Goal: Book appointment/travel/reservation

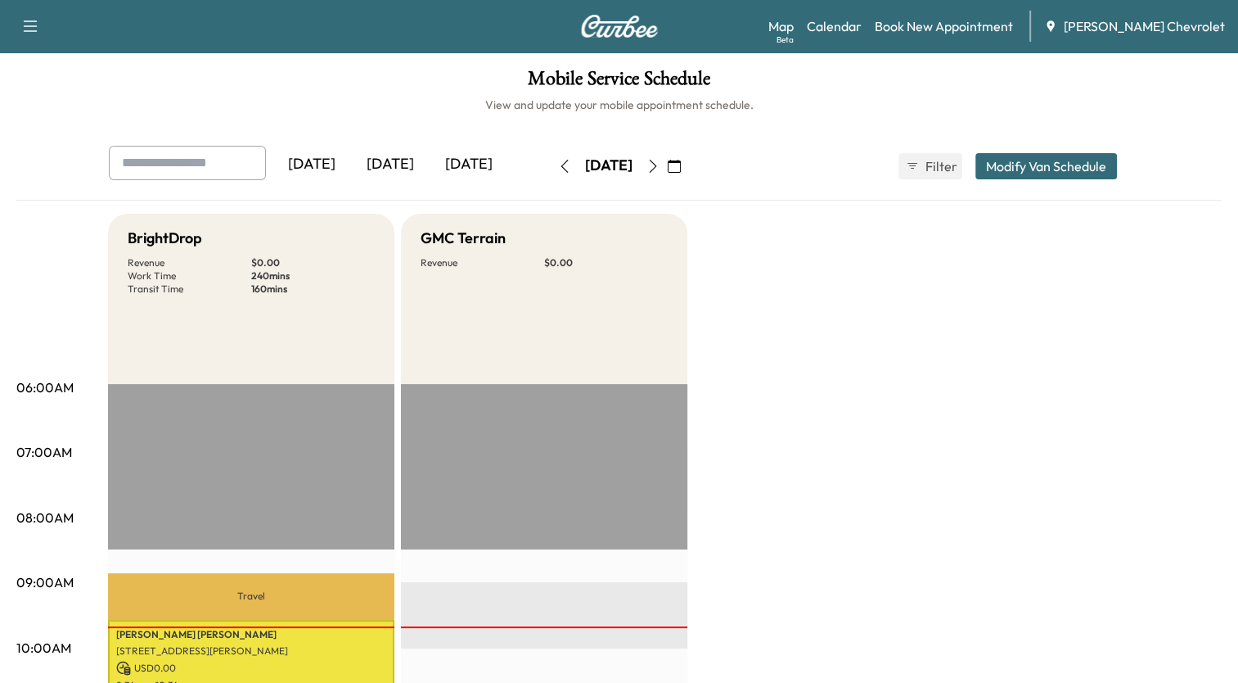
click at [660, 169] on icon "button" at bounding box center [653, 166] width 13 height 13
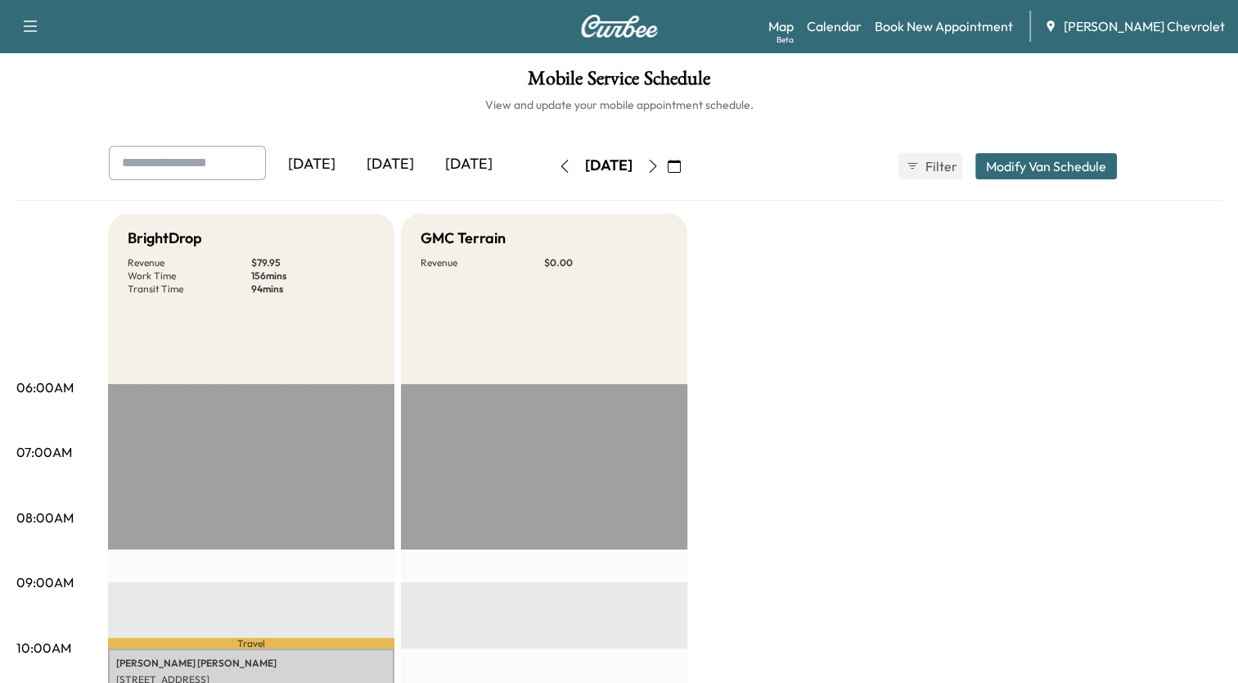
click at [656, 170] on icon "button" at bounding box center [652, 166] width 7 height 13
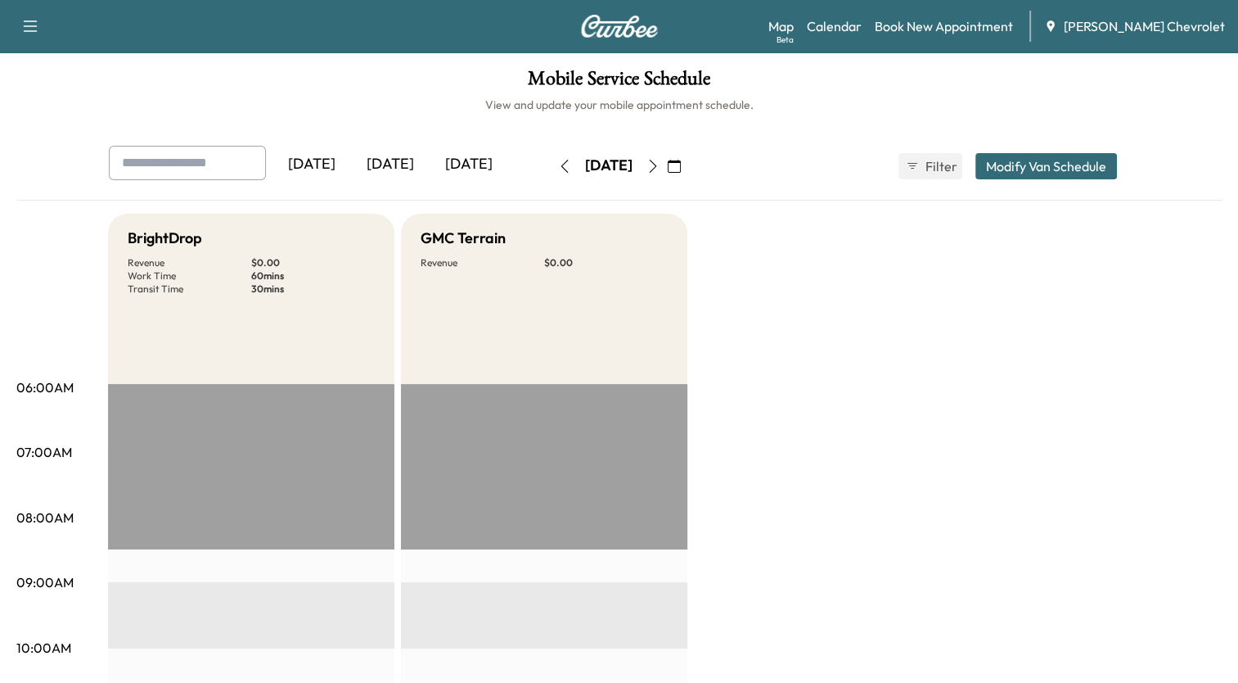
click at [660, 168] on icon "button" at bounding box center [653, 166] width 13 height 13
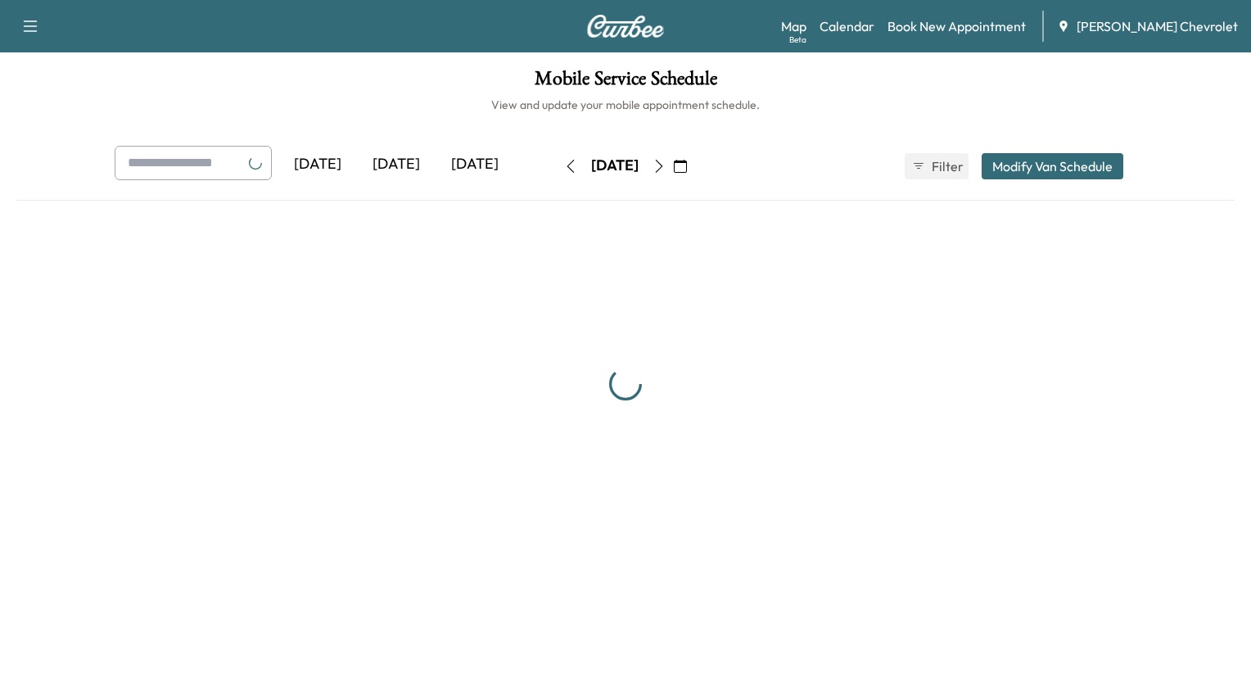
click at [665, 168] on icon "button" at bounding box center [658, 166] width 13 height 13
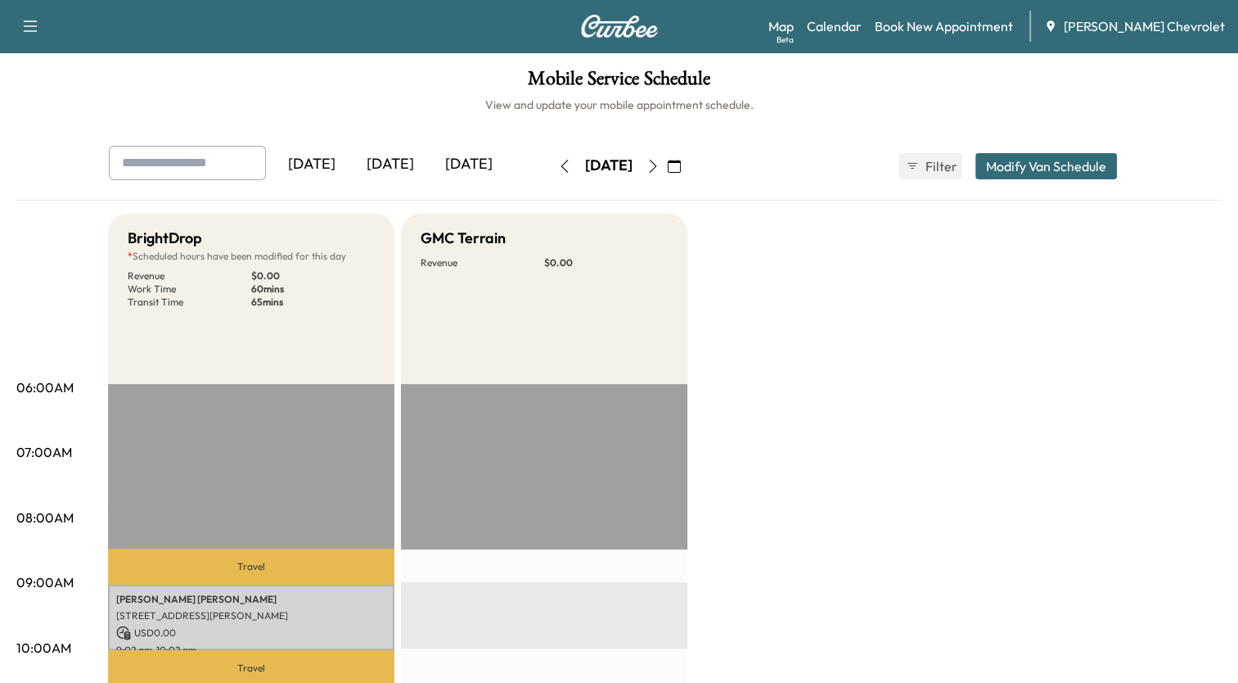
click at [681, 168] on icon "button" at bounding box center [674, 166] width 13 height 13
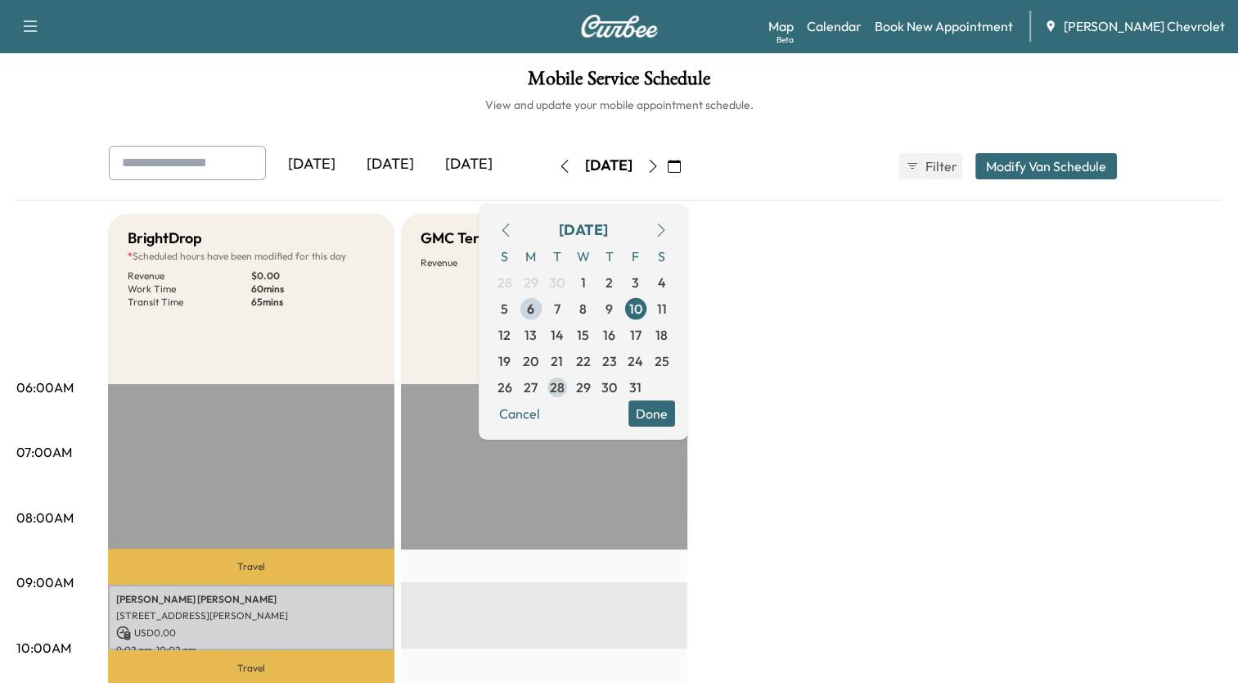
click at [570, 388] on span "28" at bounding box center [557, 387] width 26 height 26
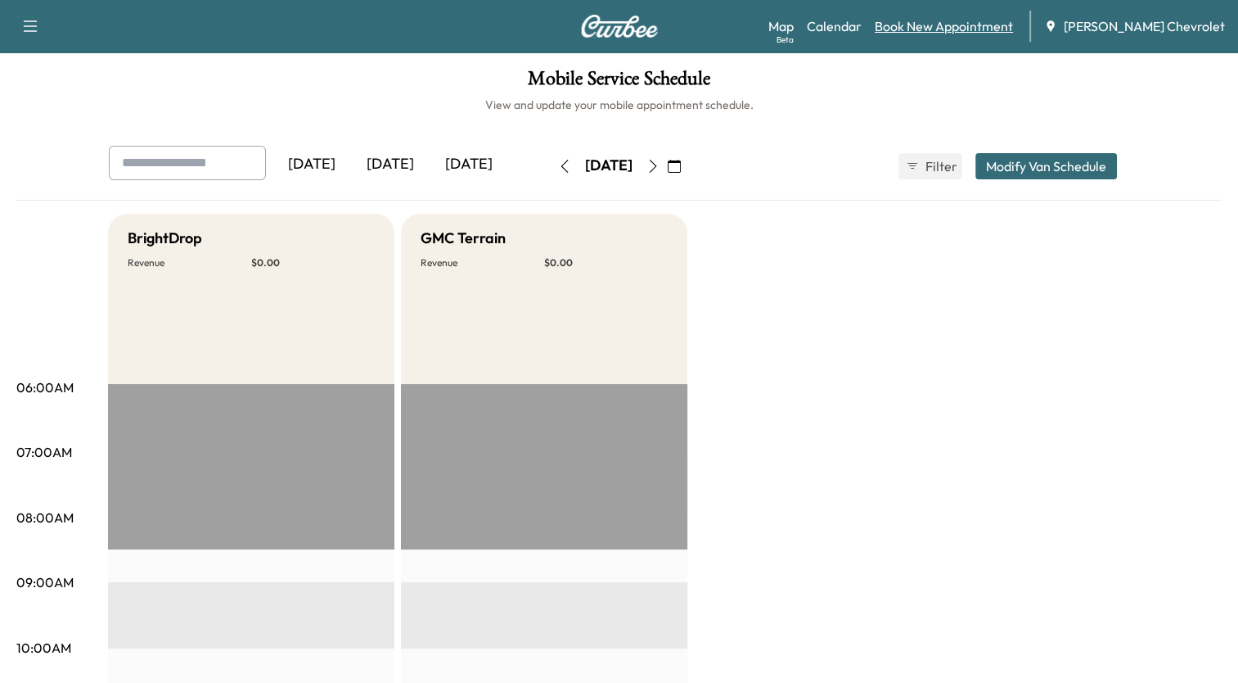
click at [963, 25] on link "Book New Appointment" at bounding box center [944, 26] width 138 height 20
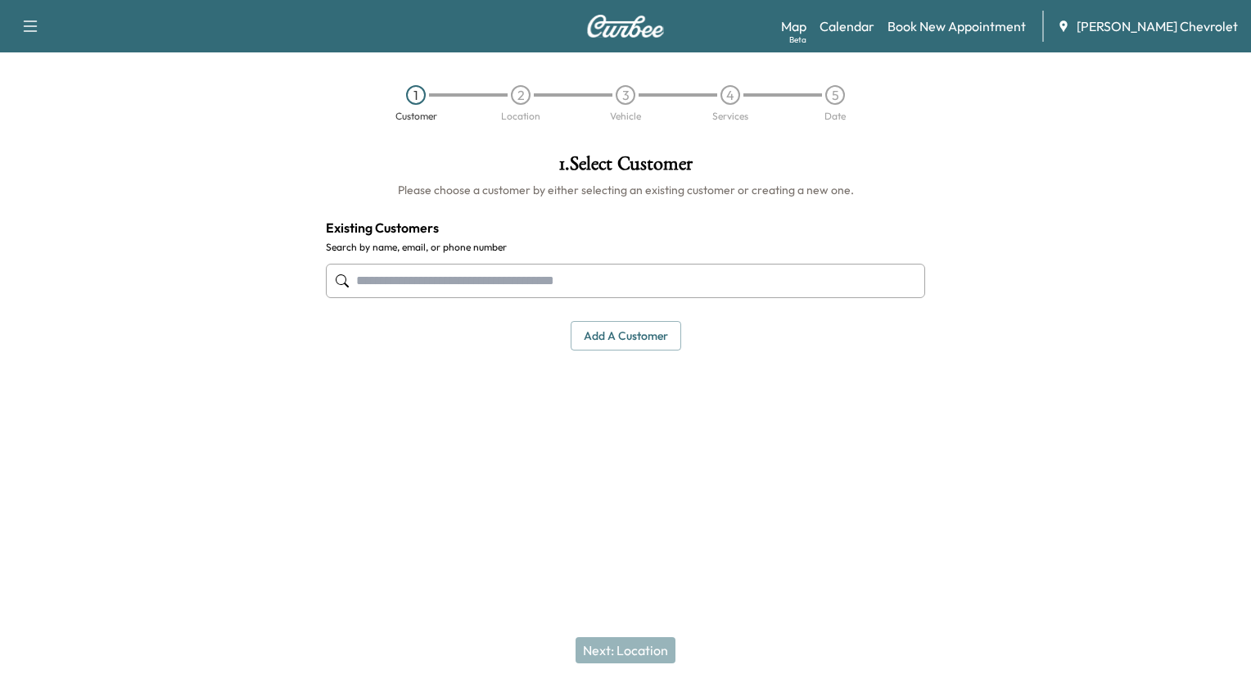
click at [684, 277] on input "text" at bounding box center [625, 281] width 599 height 34
type input "**********"
